Goal: Find specific page/section: Find specific page/section

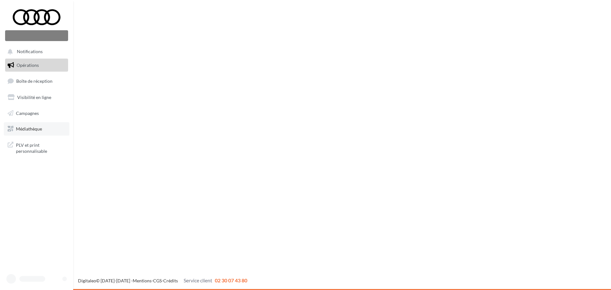
click at [41, 133] on link "Médiathèque" at bounding box center [37, 128] width 66 height 13
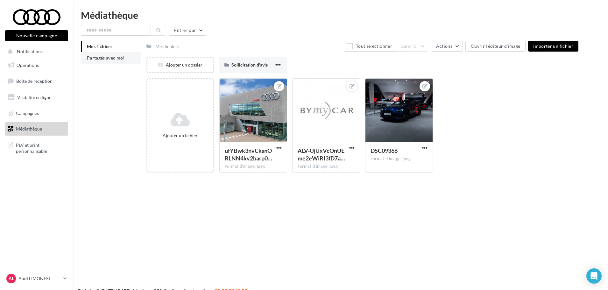
click at [108, 53] on li "Partagés avec moi" at bounding box center [111, 57] width 60 height 11
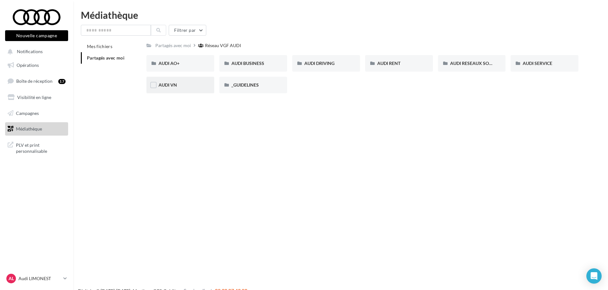
click at [185, 88] on div "AUDI VN" at bounding box center [180, 85] width 44 height 6
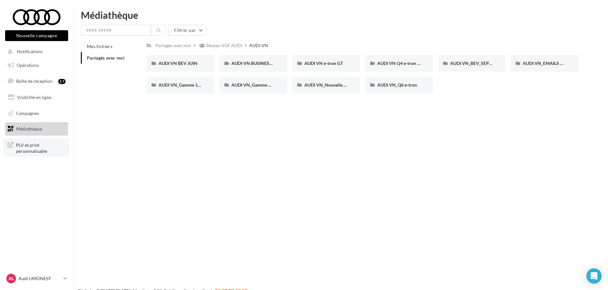
click at [40, 139] on link "PLV et print personnalisable" at bounding box center [37, 147] width 66 height 19
